Goal: Information Seeking & Learning: Learn about a topic

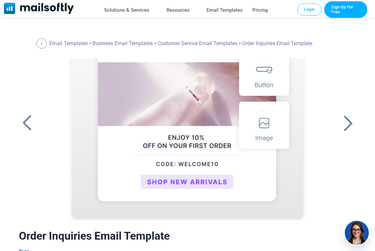
click at [354, 81] on div at bounding box center [340, 123] width 34 height 130
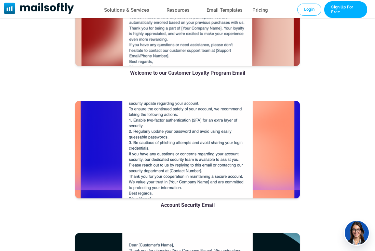
scroll to position [581, 0]
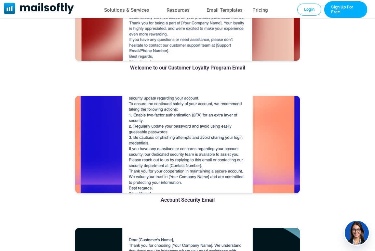
drag, startPoint x: 175, startPoint y: 152, endPoint x: 195, endPoint y: 117, distance: 39.5
click at [182, 122] on div at bounding box center [187, 145] width 225 height 98
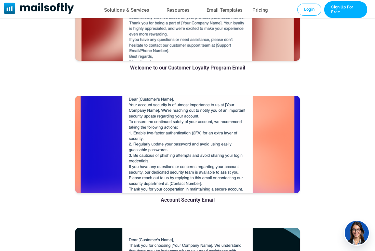
scroll to position [475, 0]
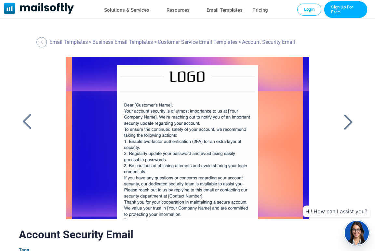
click at [348, 120] on div at bounding box center [348, 122] width 16 height 17
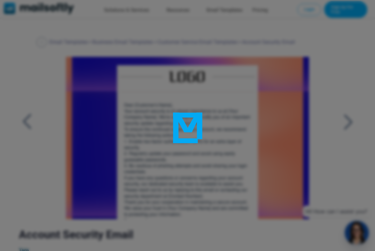
click at [348, 120] on div at bounding box center [187, 125] width 375 height 251
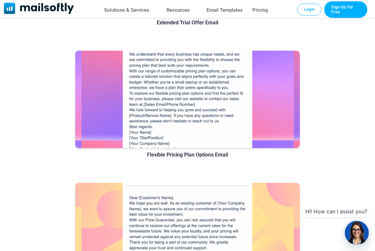
scroll to position [645, 0]
